Goal: Task Accomplishment & Management: Complete application form

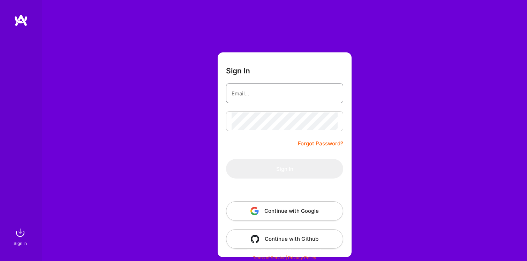
type input "rakesh.a.patel@gmail.com"
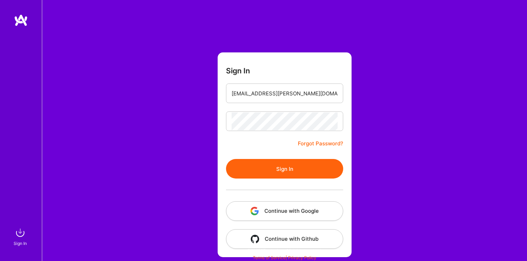
click at [283, 151] on form "Sign In rakesh.a.patel@gmail.com Forgot Password? Sign In Continue with Google …" at bounding box center [285, 154] width 134 height 204
click at [282, 174] on button "Sign In" at bounding box center [284, 169] width 117 height 20
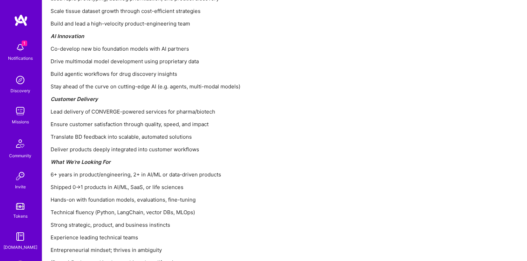
scroll to position [844, 0]
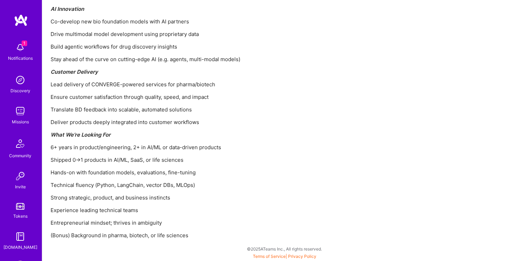
click at [218, 110] on p "Translate BD feedback into scalable, automated solutions" at bounding box center [260, 109] width 419 height 7
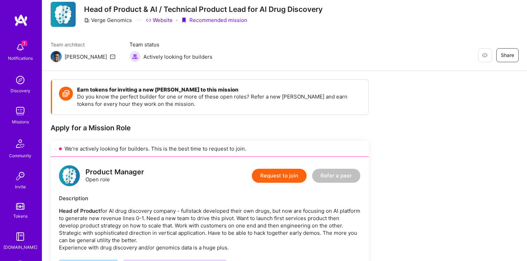
scroll to position [8, 0]
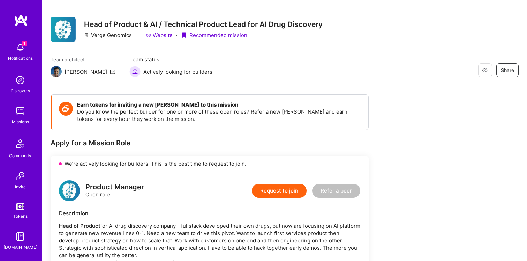
click at [265, 189] on button "Request to join" at bounding box center [279, 191] width 55 height 14
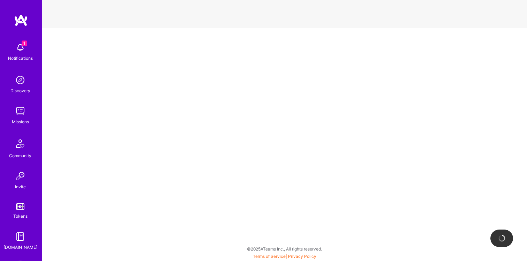
select select "US"
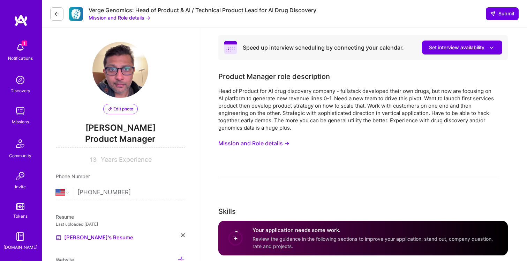
click at [248, 143] on button "Mission and Role details →" at bounding box center [253, 143] width 71 height 13
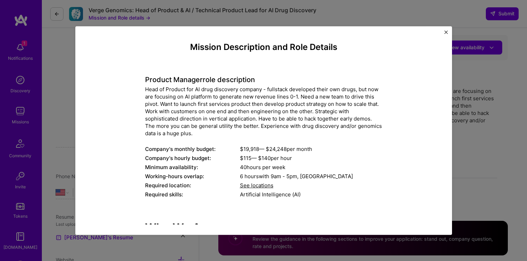
click at [230, 111] on div "Head of Product for AI drug discovery company - fullstack developed their own d…" at bounding box center [263, 110] width 237 height 51
click at [446, 32] on img "Close" at bounding box center [446, 31] width 3 height 3
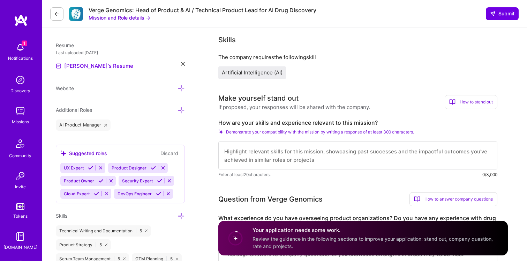
scroll to position [183, 0]
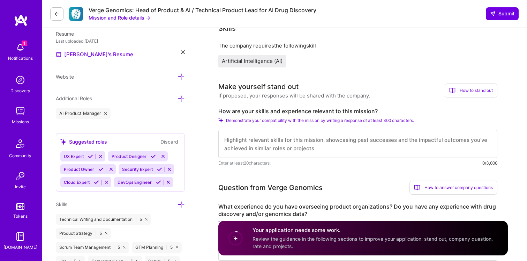
click at [257, 149] on textarea at bounding box center [357, 144] width 279 height 28
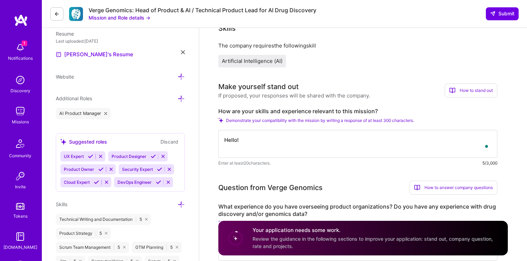
scroll to position [0, 0]
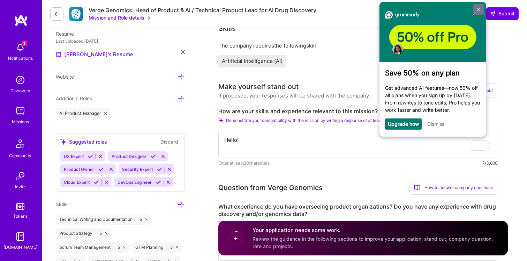
click at [479, 7] on link at bounding box center [478, 9] width 11 height 11
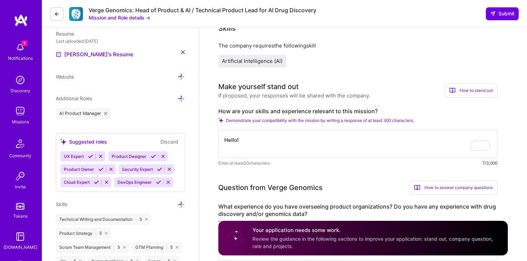
click at [259, 140] on textarea "Hello!" at bounding box center [357, 144] width 279 height 28
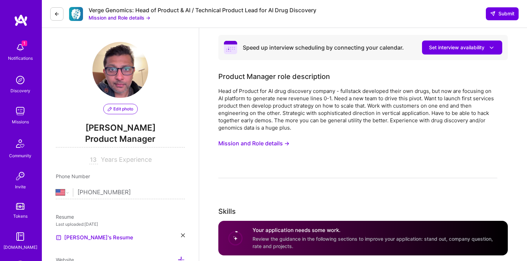
click at [269, 140] on button "Mission and Role details →" at bounding box center [253, 143] width 71 height 13
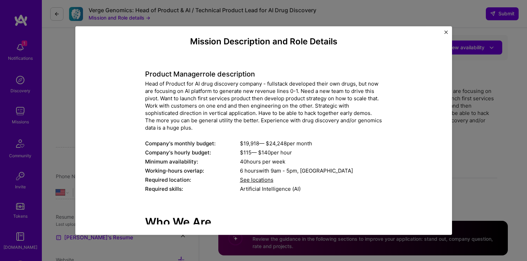
scroll to position [11, 0]
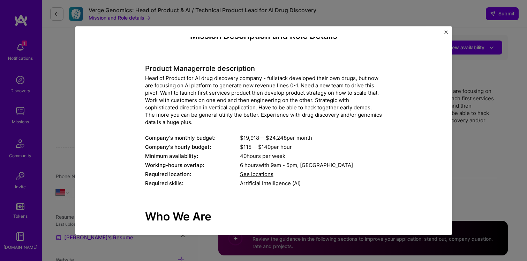
click at [445, 31] on img "Close" at bounding box center [446, 31] width 3 height 3
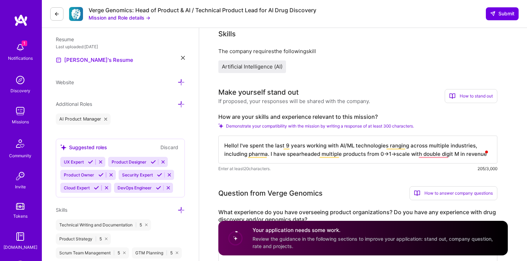
scroll to position [188, 0]
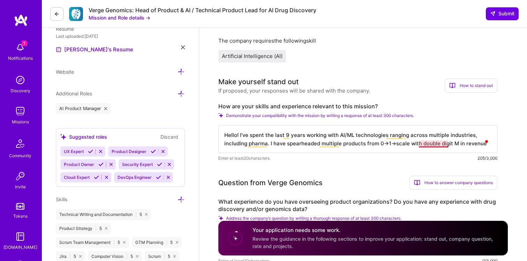
click at [438, 144] on textarea "Hello! I've spent the last 9 years working with AI/ML technologies ranging acro…" at bounding box center [357, 139] width 279 height 28
click at [479, 145] on textarea "Hello! I've spent the last 9 years working with AI/ML technologies ranging acro…" at bounding box center [357, 139] width 279 height 28
click at [481, 145] on textarea "Hello! I've spent the last 9 years working with AI/ML technologies ranging acro…" at bounding box center [357, 139] width 279 height 28
click at [482, 145] on textarea "Hello! I've spent the last 9 years working with AI/ML technologies ranging acro…" at bounding box center [357, 139] width 279 height 28
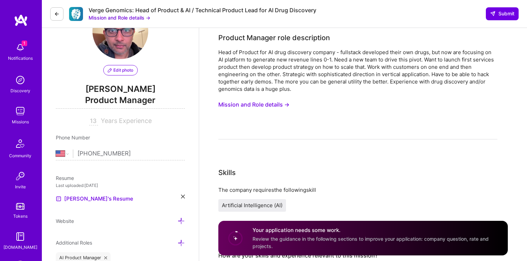
scroll to position [0, 0]
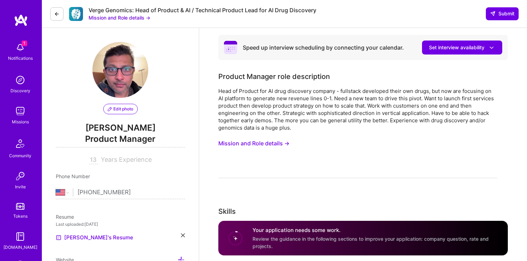
click at [285, 141] on button "Mission and Role details →" at bounding box center [253, 143] width 71 height 13
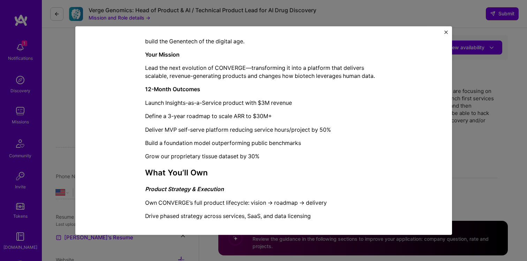
scroll to position [376, 0]
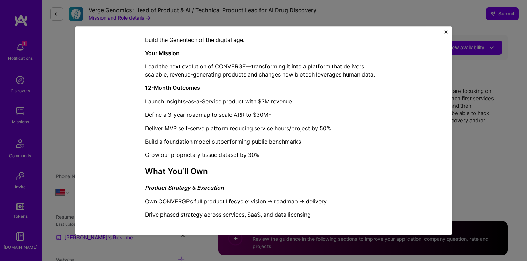
click at [208, 101] on p "Launch Insights-as-a-Service product with $3M revenue" at bounding box center [263, 101] width 237 height 8
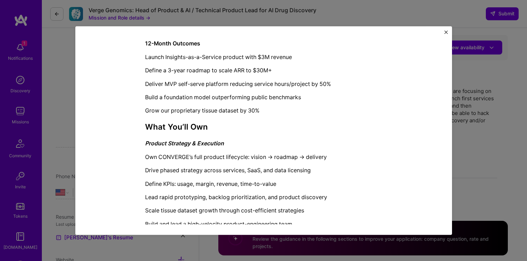
scroll to position [419, 0]
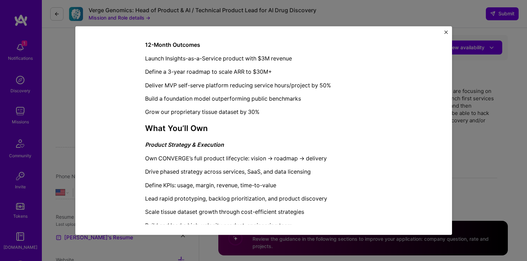
click at [468, 99] on div "Mission Description and Role Details Product Manager role description Head of P…" at bounding box center [263, 130] width 527 height 261
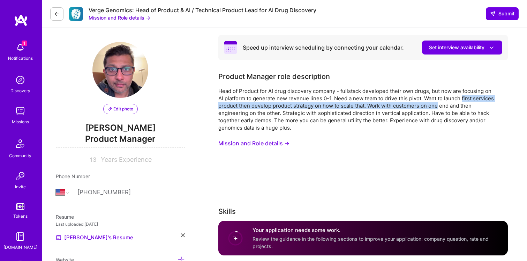
drag, startPoint x: 468, startPoint y: 99, endPoint x: 436, endPoint y: 108, distance: 32.9
click at [436, 108] on div "Head of Product for AI drug discovery company - fullstack developed their own d…" at bounding box center [357, 109] width 279 height 44
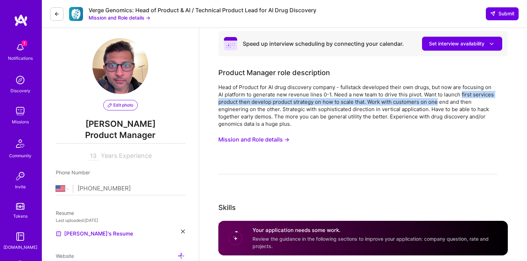
scroll to position [0, 0]
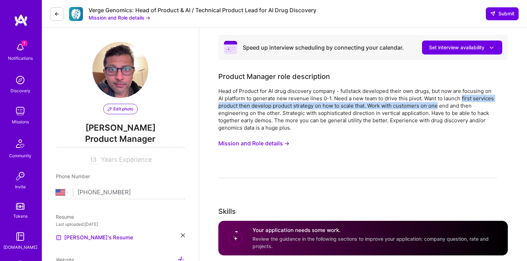
click at [373, 103] on div "Head of Product for AI drug discovery company - fullstack developed their own d…" at bounding box center [357, 109] width 279 height 44
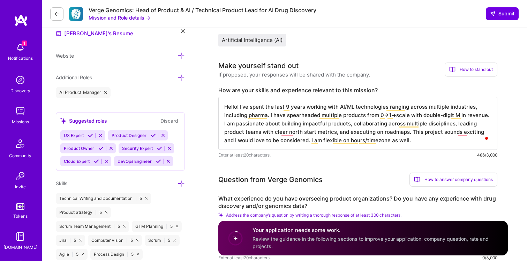
scroll to position [1, 0]
click at [386, 133] on textarea "Hello! I've spent the last 9 years working with AI/ML technologies ranging acro…" at bounding box center [357, 123] width 279 height 53
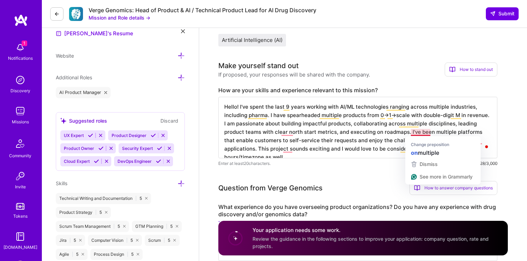
click at [420, 131] on textarea "Hello! I've spent the last 9 years working with AI/ML technologies ranging acro…" at bounding box center [357, 127] width 279 height 61
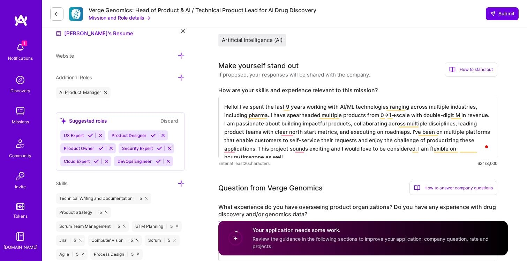
click at [404, 132] on textarea "Hello! I've spent the last 9 years working with AI/ML technologies ranging acro…" at bounding box center [357, 127] width 279 height 61
click at [415, 131] on textarea "Hello! I've spent the last 9 years working with AI/ML technologies ranging acro…" at bounding box center [357, 127] width 279 height 61
type textarea "Hello! I've spent the last 9 years working with AI/ML technologies ranging acro…"
click at [416, 134] on textarea "Hello! I've spent the last 9 years working with AI/ML technologies ranging acro…" at bounding box center [357, 127] width 279 height 61
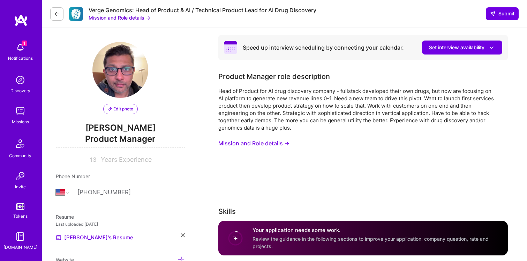
select select "US"
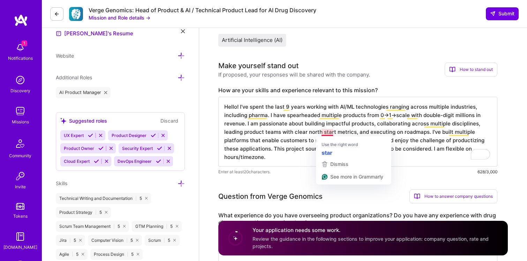
click at [327, 132] on textarea "Hello! I've spent the last 9 years working with AI/ML technologies ranging acro…" at bounding box center [357, 132] width 279 height 70
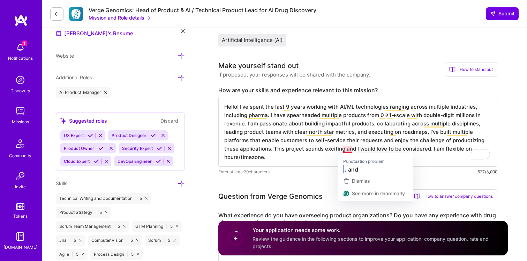
click at [349, 148] on textarea "Hello! I've spent the last 9 years working with AI/ML technologies ranging acro…" at bounding box center [357, 132] width 279 height 70
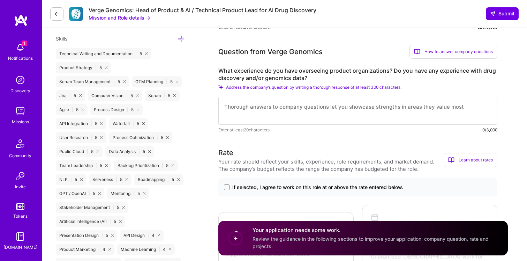
scroll to position [349, 0]
type textarea "Hello! I've spent the last 9 years working with AI/ML technologies ranging acro…"
click at [272, 114] on textarea "To enrich screen reader interactions, please activate Accessibility in Grammarl…" at bounding box center [357, 110] width 279 height 28
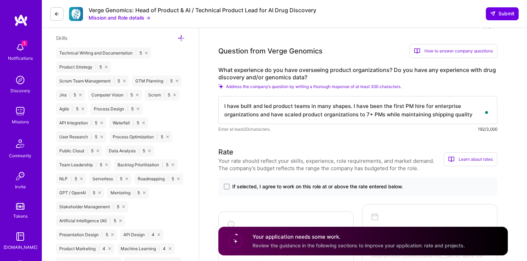
click at [299, 113] on textarea "I have built and led product teams in many shapes. I have been the first PM hir…" at bounding box center [357, 110] width 279 height 28
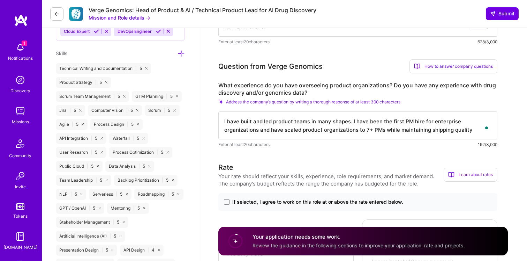
scroll to position [339, 0]
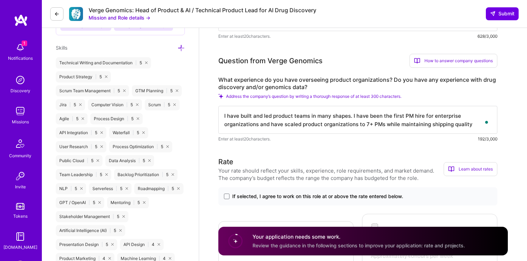
click at [446, 127] on textarea "I have built and led product teams in many shapes. I have been the first PM hir…" at bounding box center [357, 120] width 279 height 28
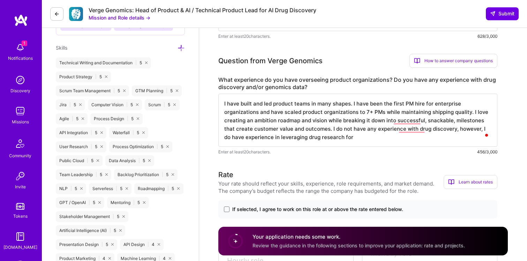
click at [286, 137] on textarea "I have built and led product teams in many shapes. I have been the first PM hir…" at bounding box center [357, 120] width 279 height 53
click at [350, 137] on textarea "I have built and led product teams in many shapes. I have been the first PM hir…" at bounding box center [357, 120] width 279 height 53
click at [378, 137] on textarea "I have built and led product teams in many shapes. I have been the first PM hir…" at bounding box center [357, 120] width 279 height 53
type textarea "I have built and led product teams in many shapes. I have been the first PM hir…"
click at [307, 135] on textarea "I have built and led product teams in many shapes. I have been the first PM hir…" at bounding box center [357, 120] width 279 height 53
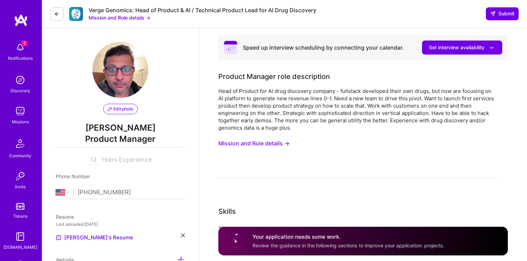
select select "US"
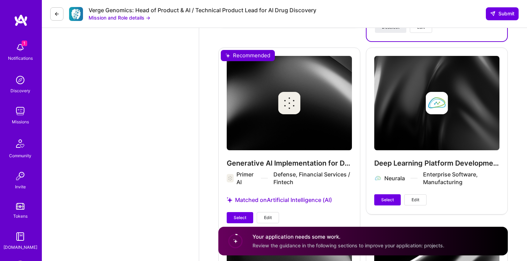
scroll to position [1, 0]
click at [244, 214] on span "Select" at bounding box center [240, 217] width 13 height 6
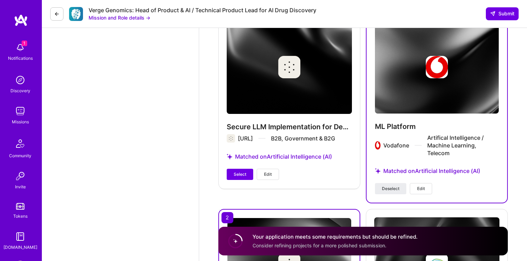
scroll to position [1302, 0]
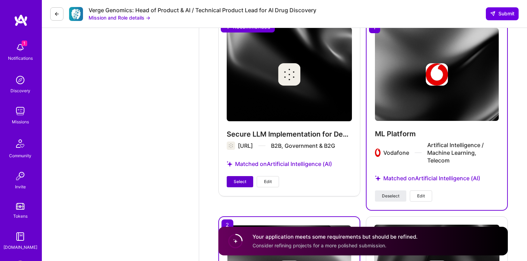
click at [241, 178] on span "Select" at bounding box center [240, 181] width 13 height 6
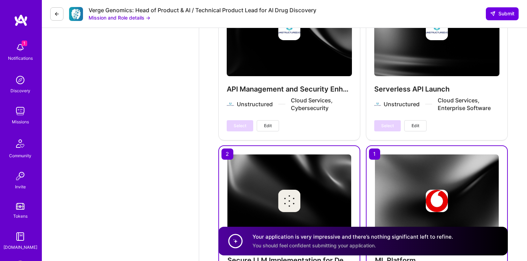
scroll to position [1096, 0]
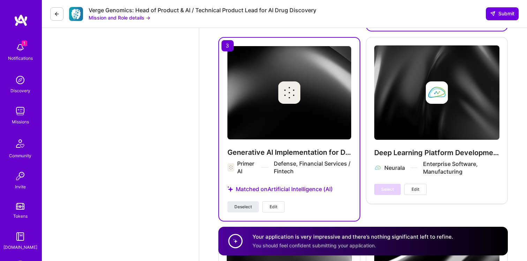
scroll to position [1467, 0]
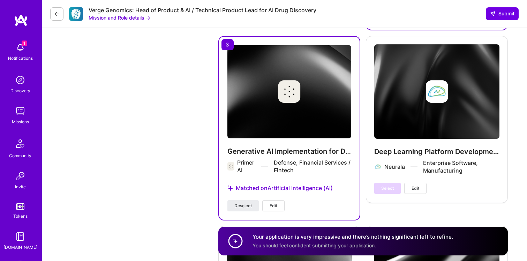
click at [300, 147] on h4 "Generative AI Implementation for Defense" at bounding box center [290, 151] width 124 height 9
click at [305, 86] on div at bounding box center [290, 91] width 124 height 22
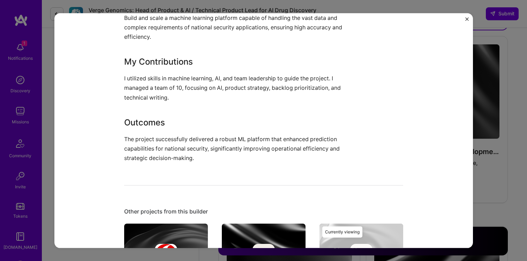
scroll to position [442, 0]
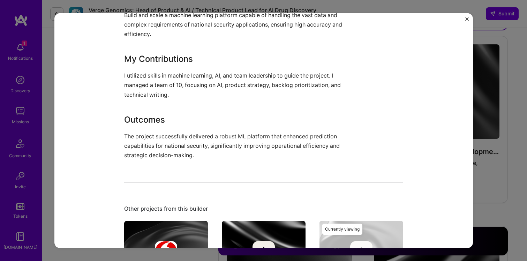
click at [466, 20] on img "Close" at bounding box center [467, 18] width 3 height 3
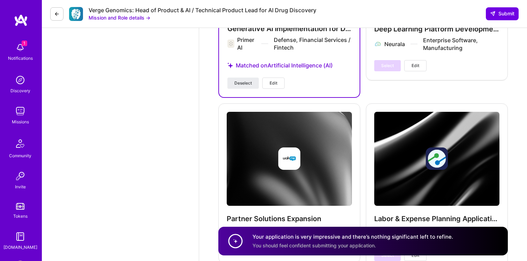
scroll to position [1607, 0]
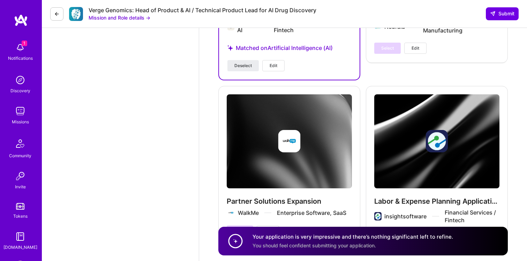
click at [311, 141] on div "Partner Solutions Expansion WalkMe Enterprise Software, SaaS Select Edit" at bounding box center [289, 165] width 142 height 159
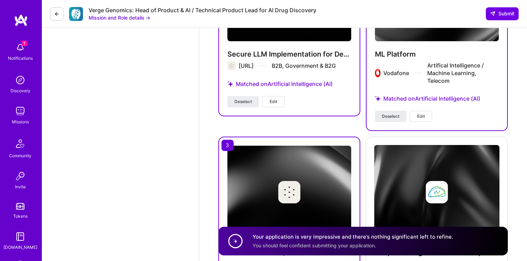
scroll to position [1348, 0]
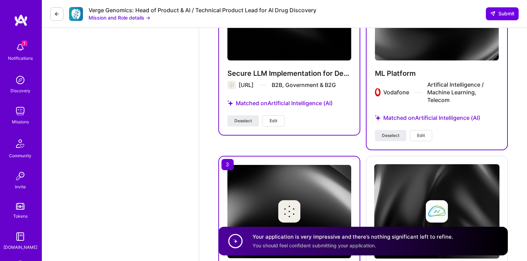
click at [294, 40] on img at bounding box center [290, 14] width 124 height 93
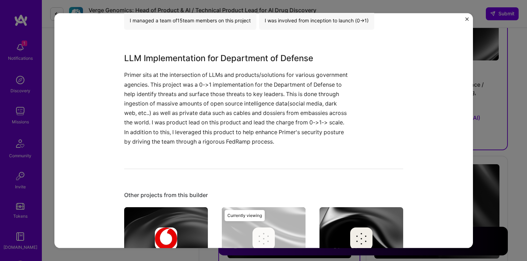
scroll to position [262, 0]
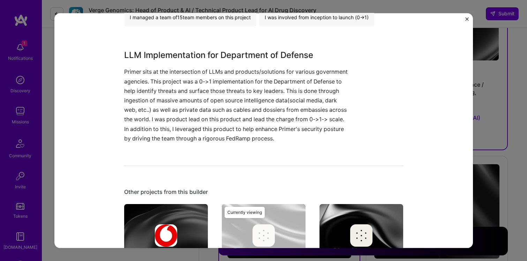
click at [467, 17] on img "Close" at bounding box center [467, 18] width 3 height 3
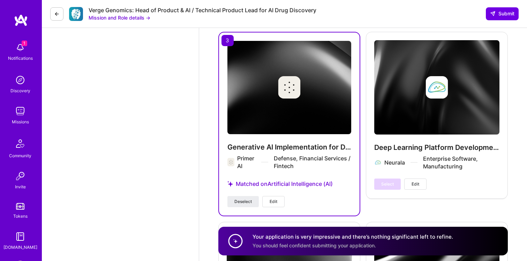
scroll to position [1501, 0]
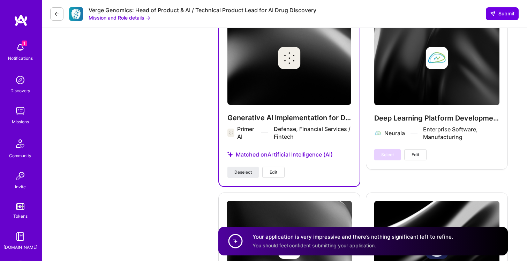
click at [296, 81] on img at bounding box center [290, 58] width 124 height 93
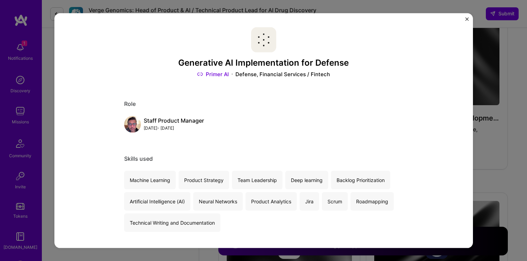
click at [466, 18] on img "Close" at bounding box center [467, 18] width 3 height 3
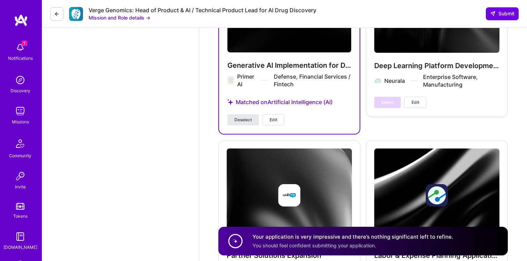
scroll to position [1540, 0]
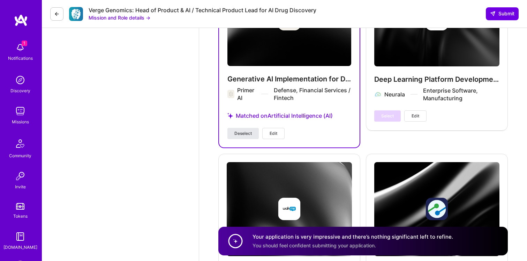
click at [245, 130] on span "Deselect" at bounding box center [242, 133] width 17 height 6
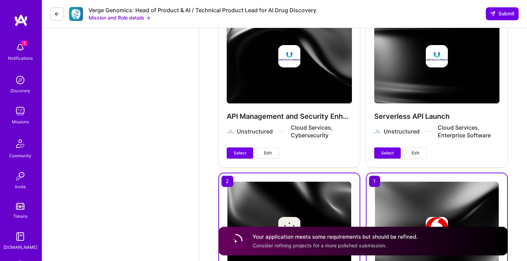
click at [359, 124] on div "API Management and Security Enhancement Unstructured Cloud Services, Cybersecur…" at bounding box center [289, 84] width 142 height 166
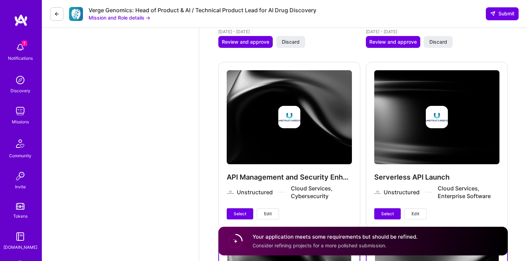
scroll to position [1131, 0]
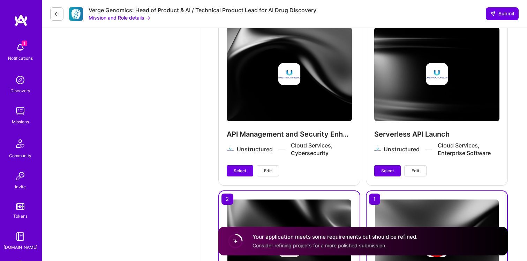
click at [299, 84] on div "API Management and Security Enhancement Unstructured Cloud Services, Cybersecur…" at bounding box center [289, 102] width 142 height 166
click at [295, 96] on div "API Management and Security Enhancement Unstructured Cloud Services, Cybersecur…" at bounding box center [289, 102] width 142 height 166
click at [284, 67] on div "API Management and Security Enhancement Unstructured Cloud Services, Cybersecur…" at bounding box center [289, 102] width 142 height 166
click at [434, 69] on div "Serverless API Launch Unstructured Cloud Services, Enterprise Software Select E…" at bounding box center [437, 102] width 142 height 166
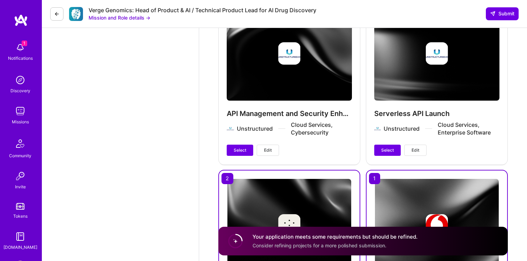
scroll to position [1172, 0]
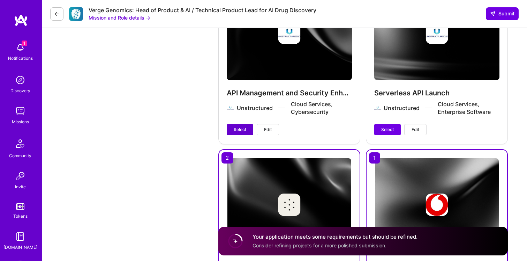
click at [240, 126] on span "Select" at bounding box center [240, 129] width 13 height 6
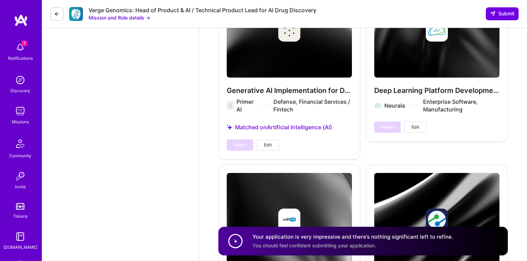
scroll to position [1633, 0]
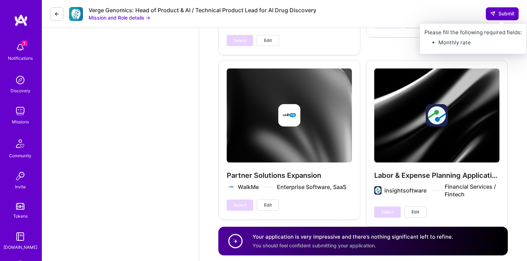
click at [499, 15] on span "Submit" at bounding box center [502, 13] width 24 height 7
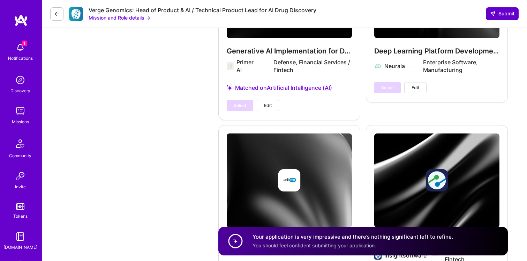
scroll to position [1577, 0]
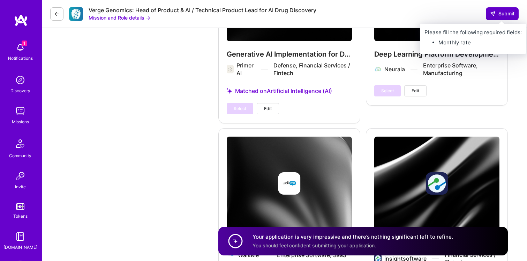
click at [504, 13] on span "Submit" at bounding box center [502, 13] width 24 height 7
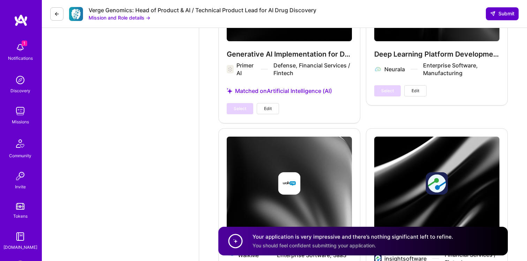
click at [504, 13] on span "Submit" at bounding box center [502, 13] width 24 height 7
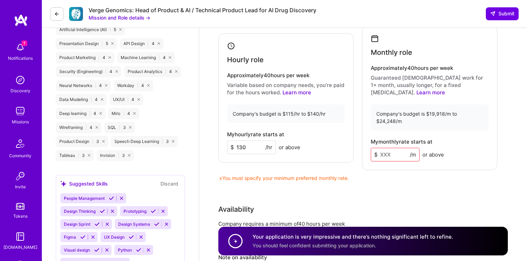
scroll to position [546, 0]
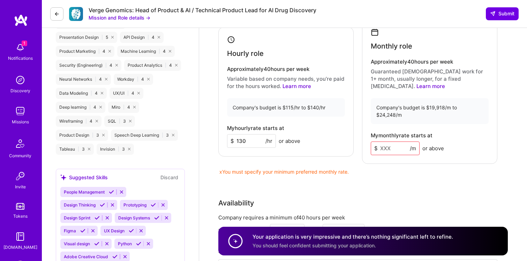
click at [389, 141] on input at bounding box center [395, 148] width 49 height 14
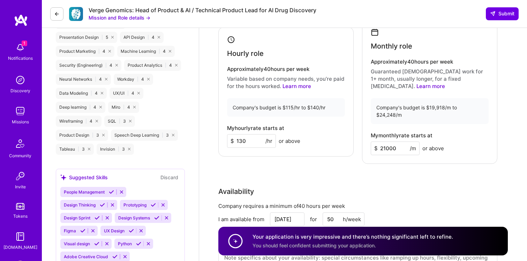
type input "21000"
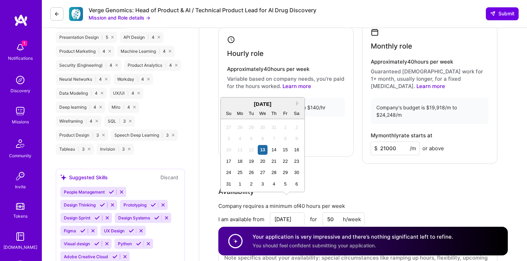
click at [499, 48] on div "Rate Your rate should reflect your skills, experience, role requirements, and m…" at bounding box center [363, 123] width 290 height 322
click at [287, 212] on input "[DATE]" at bounding box center [287, 219] width 35 height 14
click at [262, 171] on div "27" at bounding box center [262, 171] width 9 height 9
type input "[DATE]"
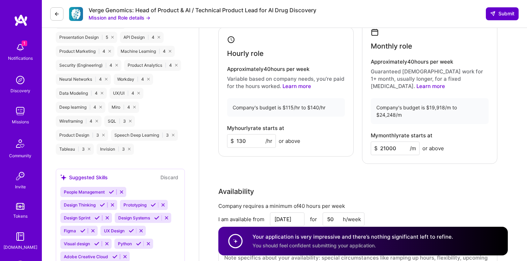
click at [502, 10] on span "Submit" at bounding box center [502, 13] width 24 height 7
